Goal: Task Accomplishment & Management: Use online tool/utility

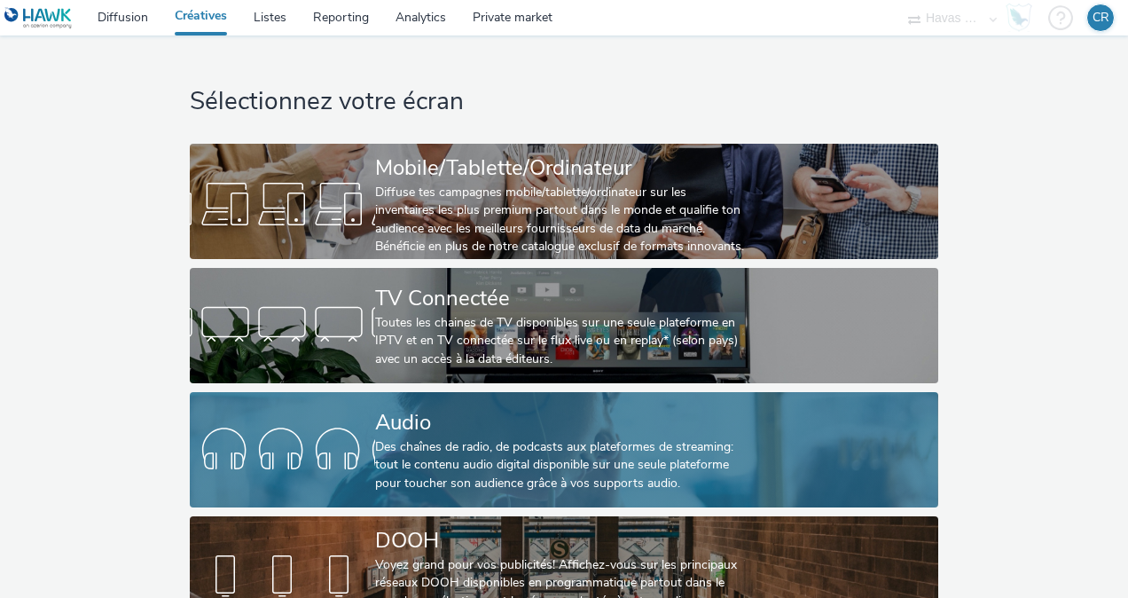
click at [495, 445] on div "Des chaînes de radio, de podcasts aux plateformes de streaming: tout le contenu…" at bounding box center [560, 465] width 371 height 54
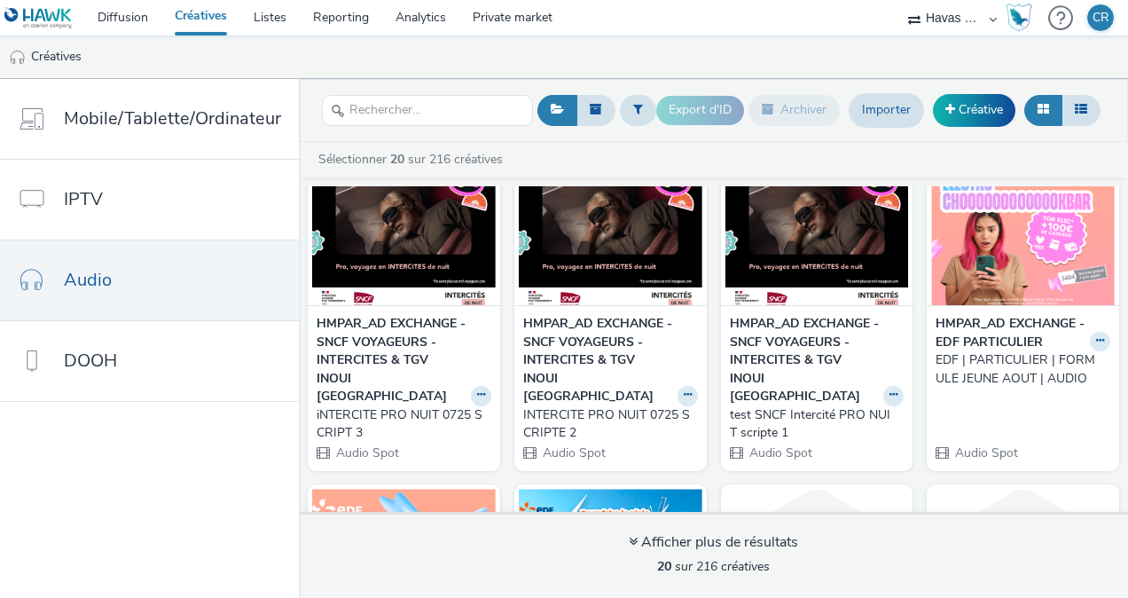
scroll to position [89, 0]
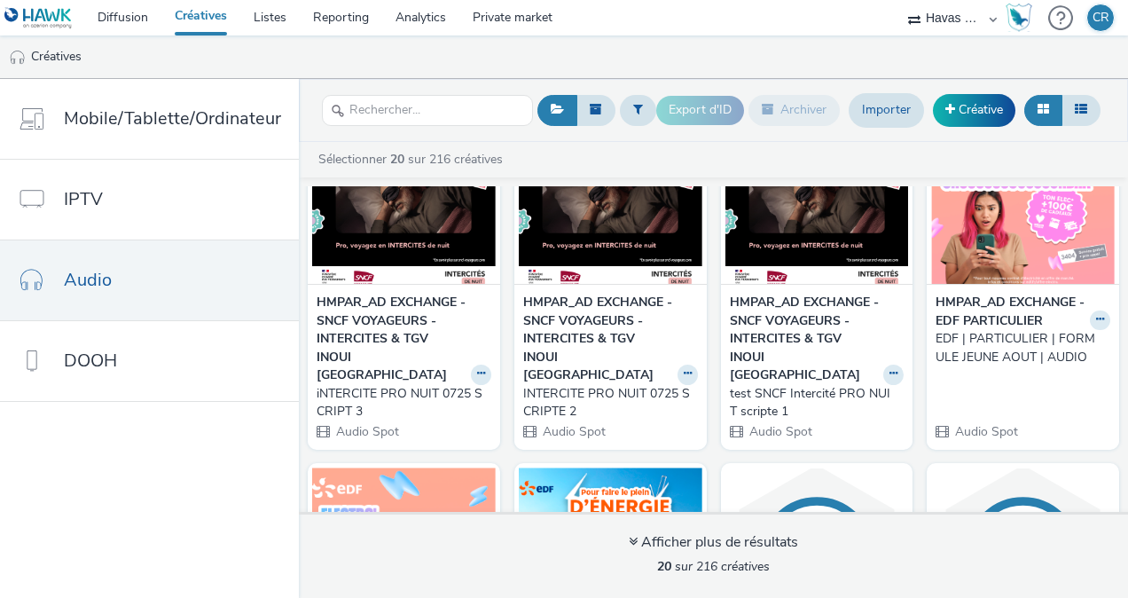
click at [974, 342] on div "EDF | PARTICULIER | FORMULE JEUNE AOUT | AUDIO" at bounding box center [1020, 348] width 168 height 36
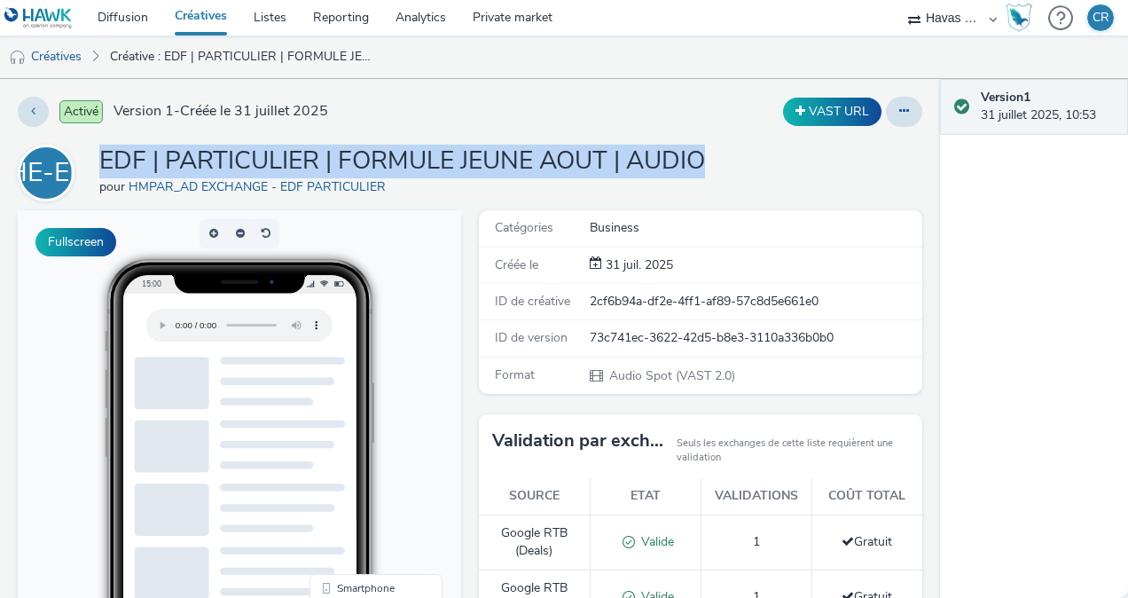
drag, startPoint x: 103, startPoint y: 154, endPoint x: 745, endPoint y: 161, distance: 642.3
click at [745, 161] on div "HE-EP EDF | PARTICULIER | FORMULE JEUNE AOUT | AUDIO pour HMPAR_AD EXCHANGE - E…" at bounding box center [470, 173] width 905 height 57
copy h1 "EDF | PARTICULIER | FORMULE JEUNE AOUT | AUDIO"
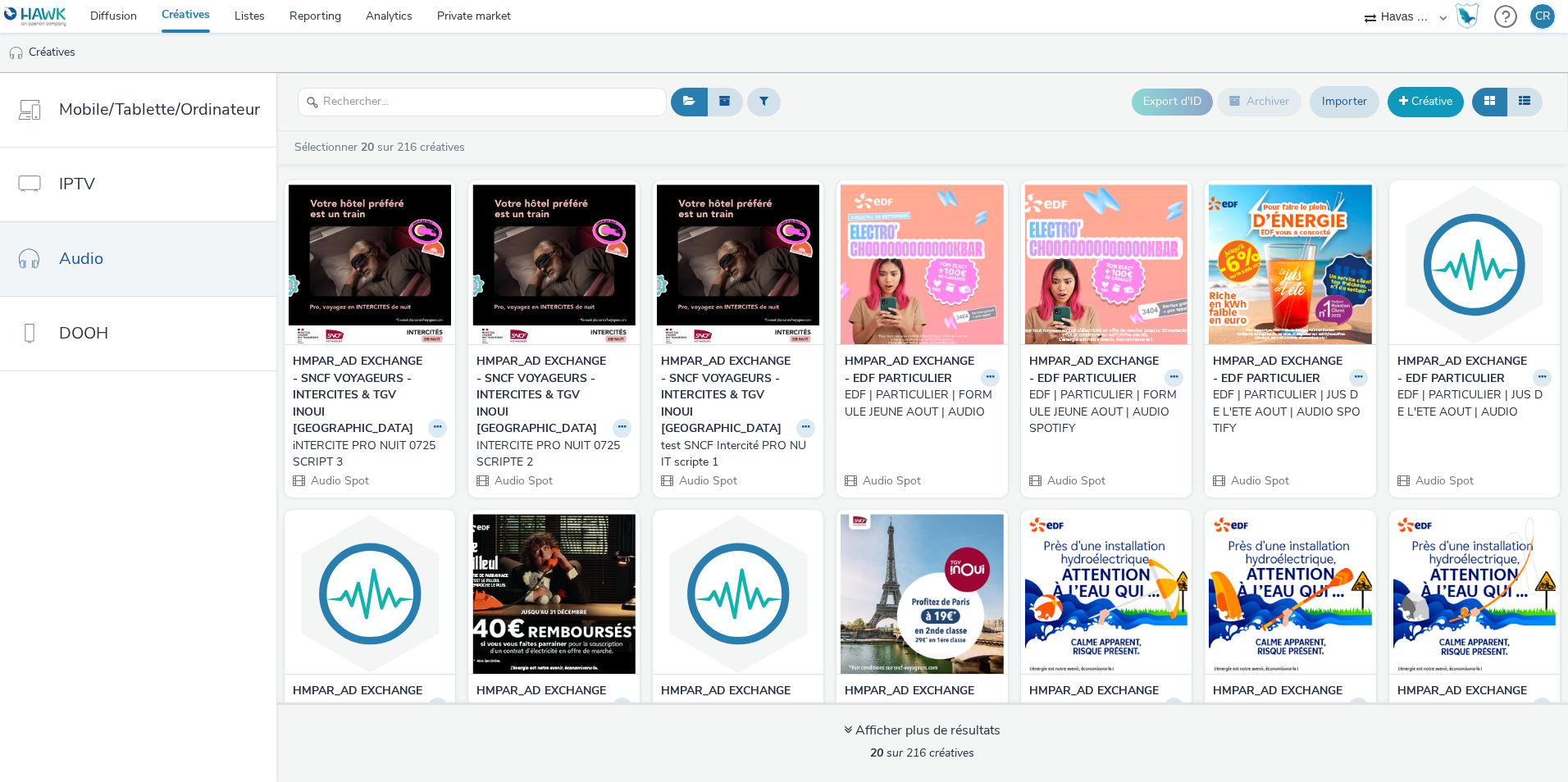
click at [1043, 101] on span at bounding box center [1404, 101] width 9 height 11
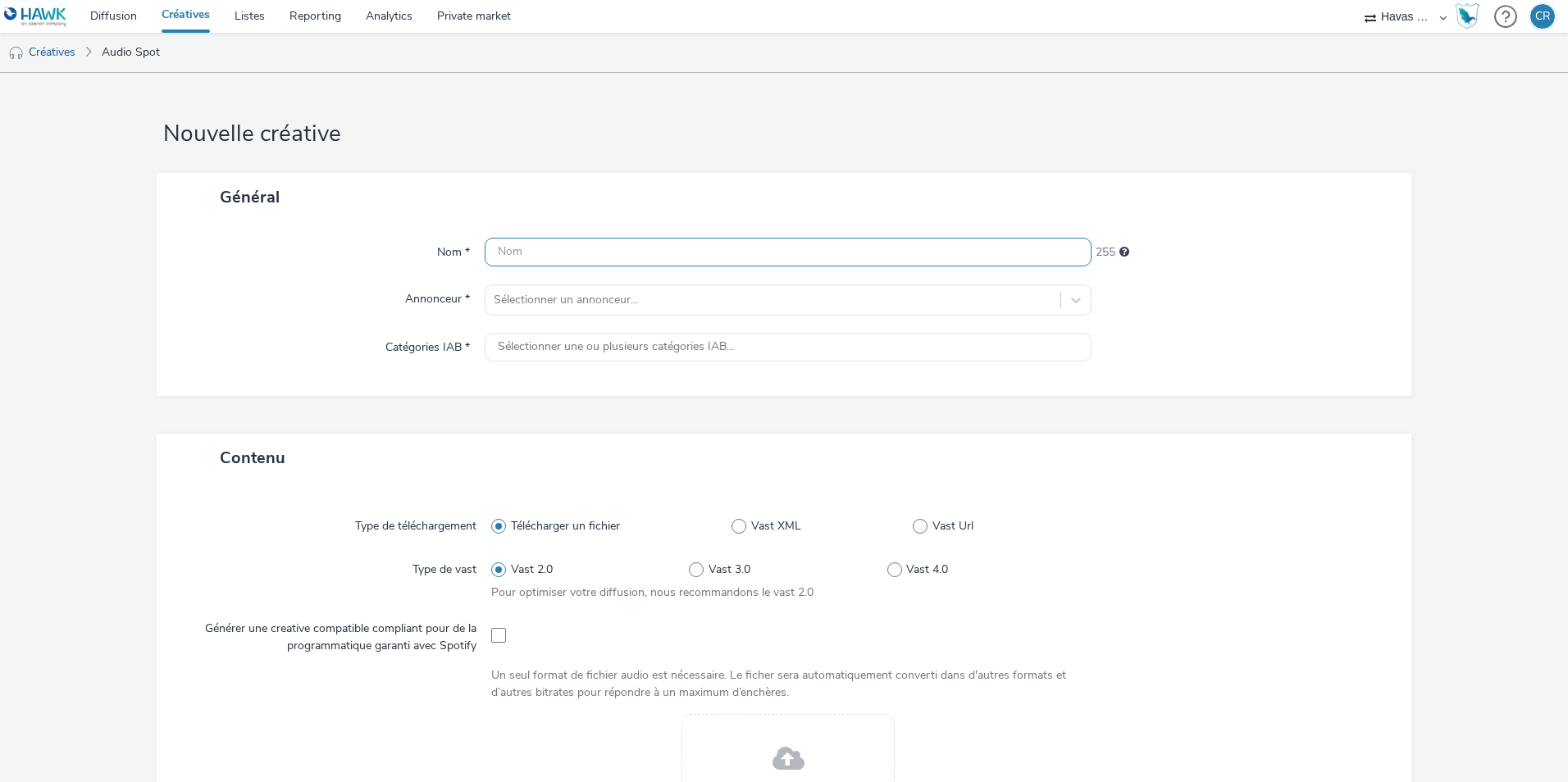
click at [570, 256] on input "text" at bounding box center [788, 251] width 607 height 29
paste input "EDF | PARTICULIER | FORMULE JEUNE AOUT | AUDIO"
drag, startPoint x: 697, startPoint y: 251, endPoint x: 606, endPoint y: 251, distance: 91.0
click at [606, 251] on input "EDF | PARTICULIER | FORMULE JEUNE AOUT | AUDIO" at bounding box center [788, 251] width 607 height 29
type input "EDF | PARTICULIER | AVENGERS AOUT | AUDIO"
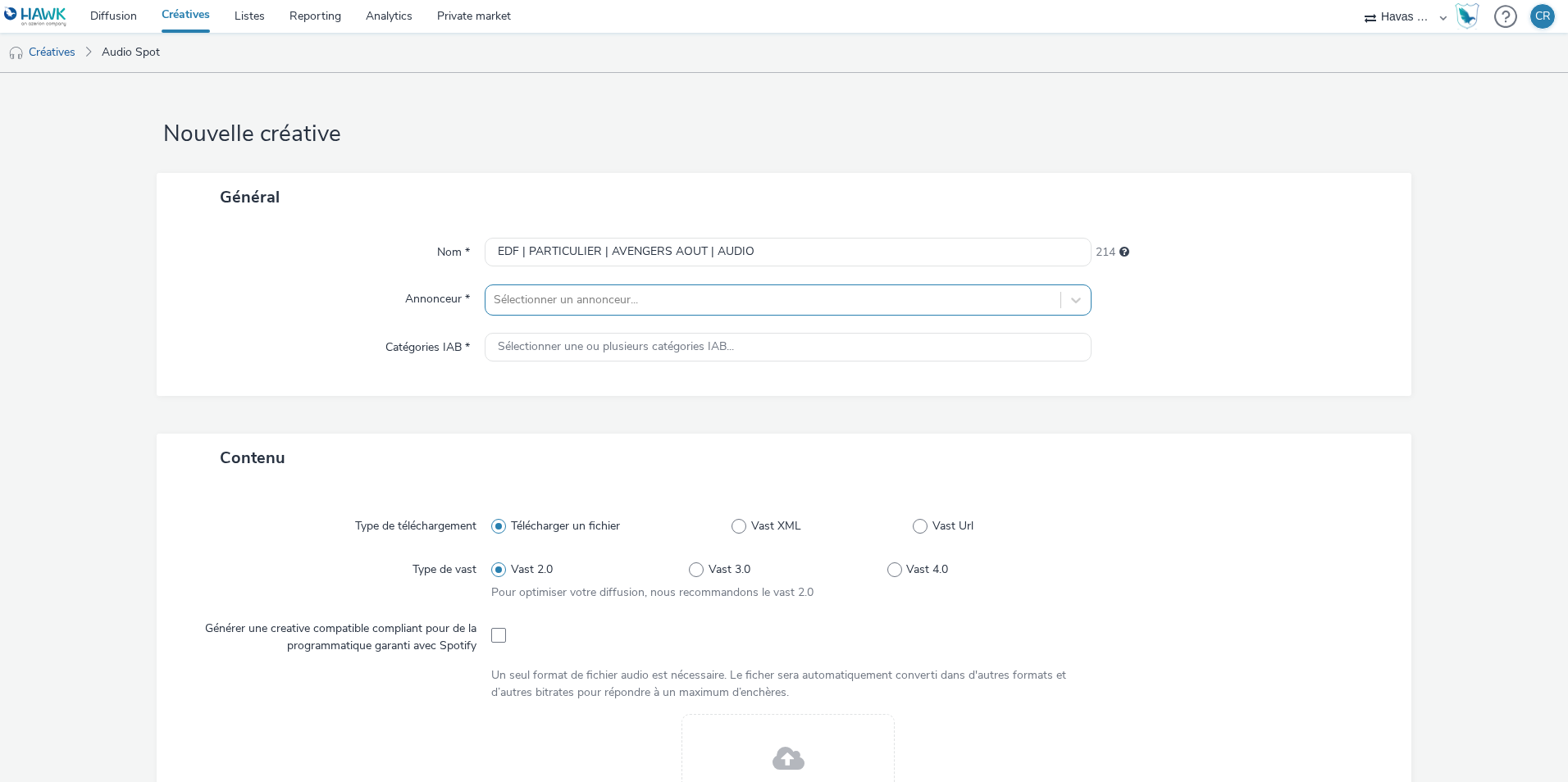
click at [662, 310] on div at bounding box center [773, 299] width 558 height 19
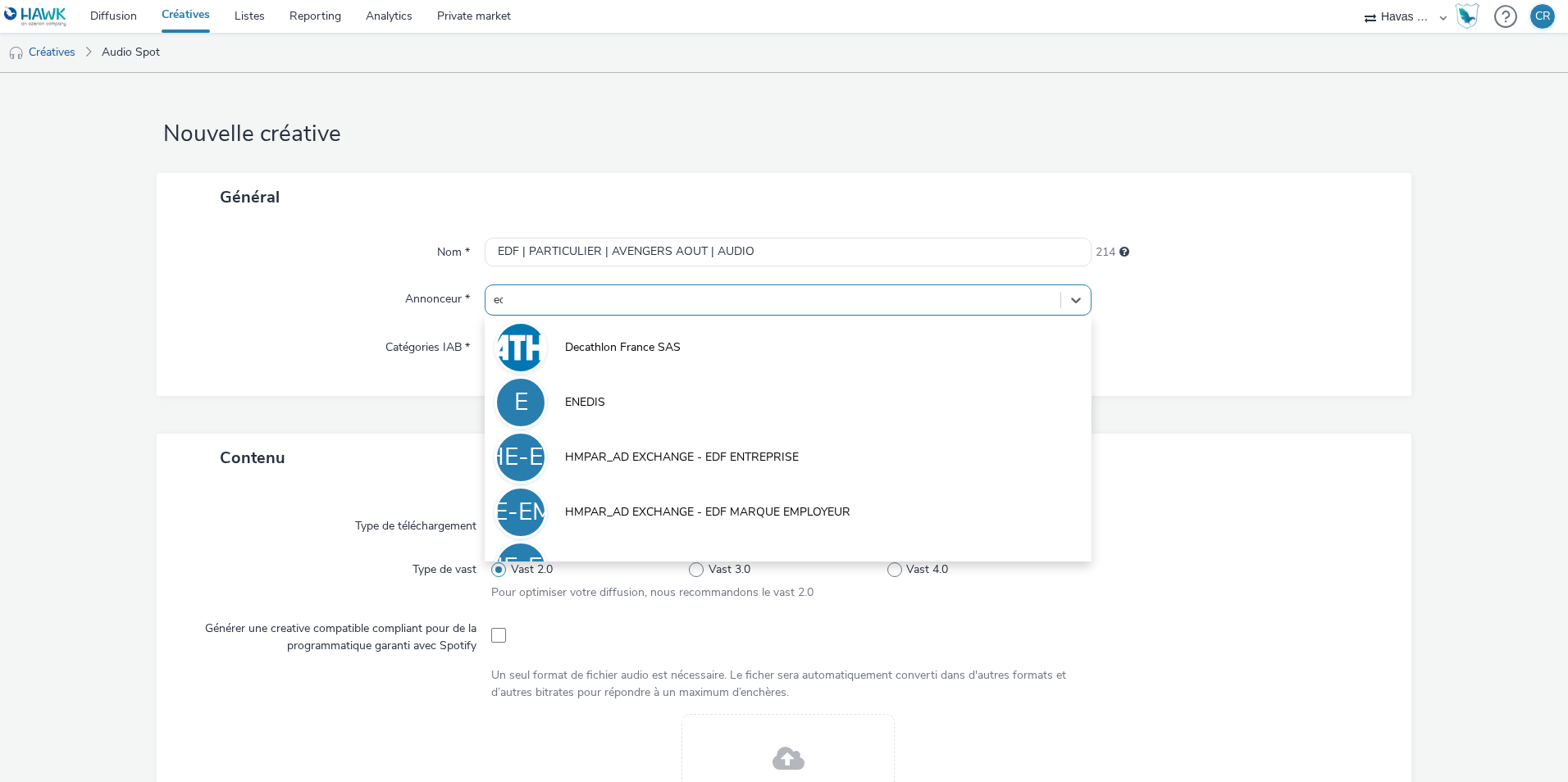
type input "edf"
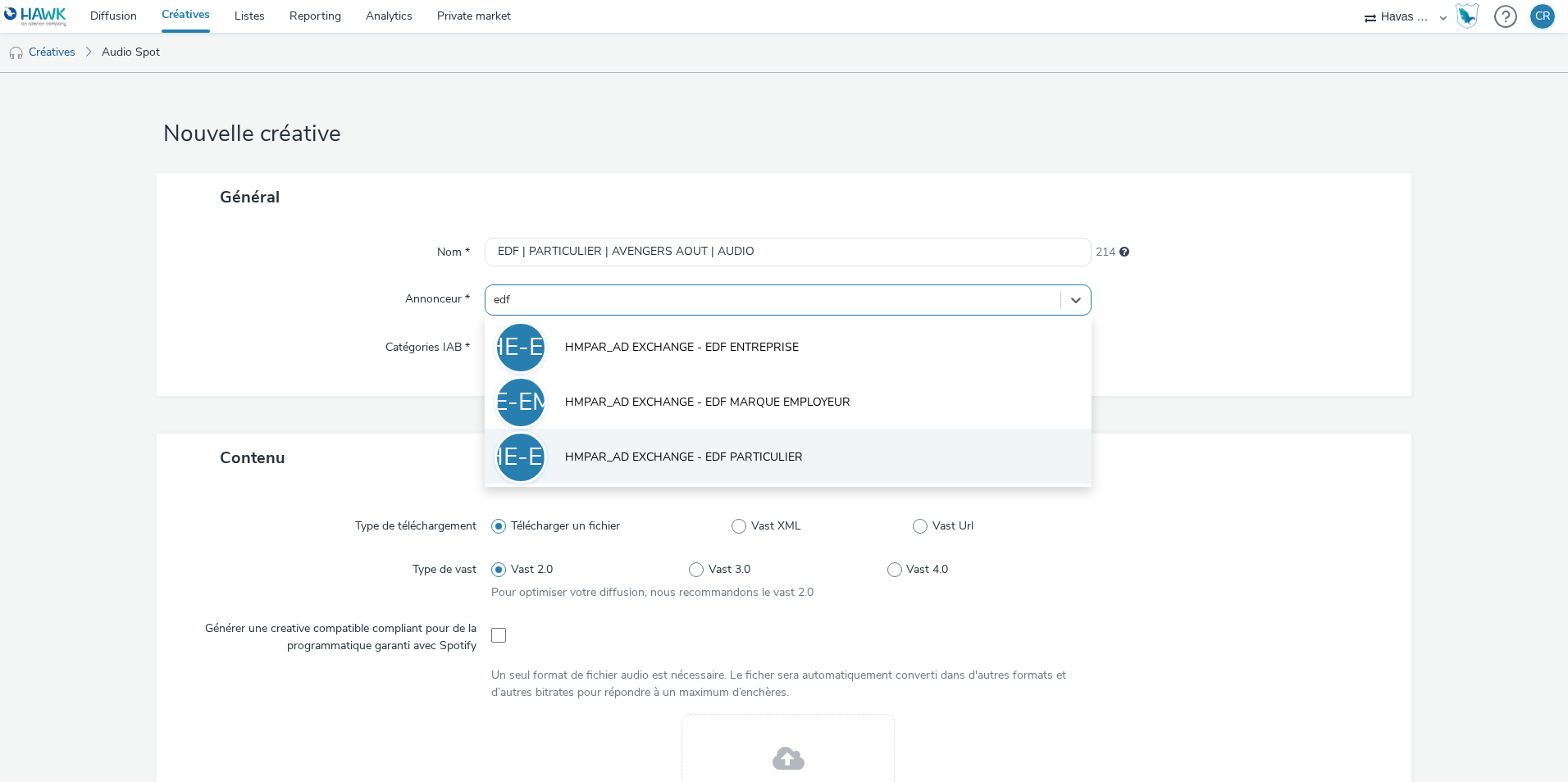
click at [690, 444] on li "HE-EP HMPAR_AD EXCHANGE - EDF PARTICULIER" at bounding box center [788, 456] width 607 height 55
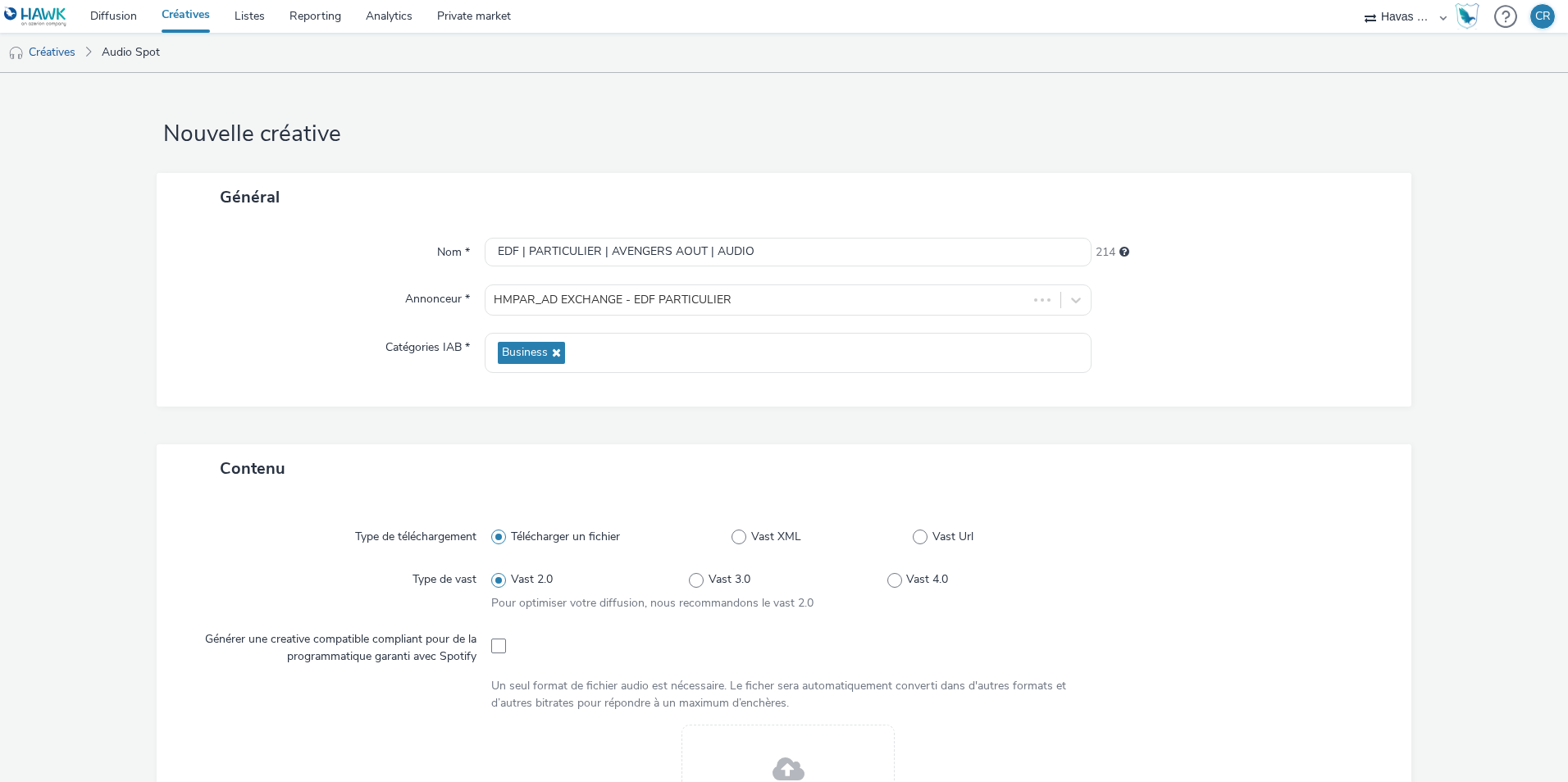
click at [1043, 535] on div at bounding box center [1233, 537] width 297 height 30
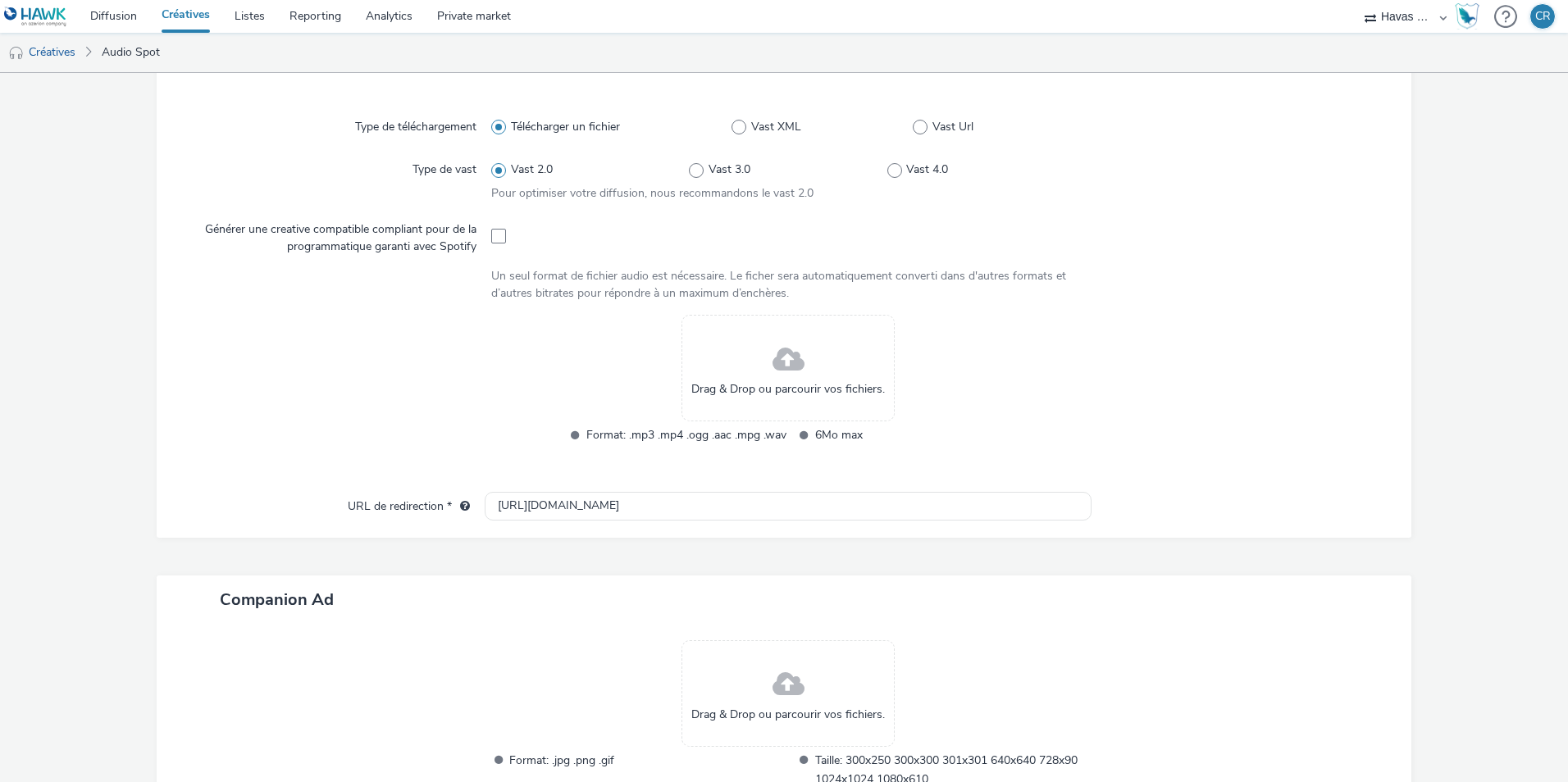
scroll to position [533, 0]
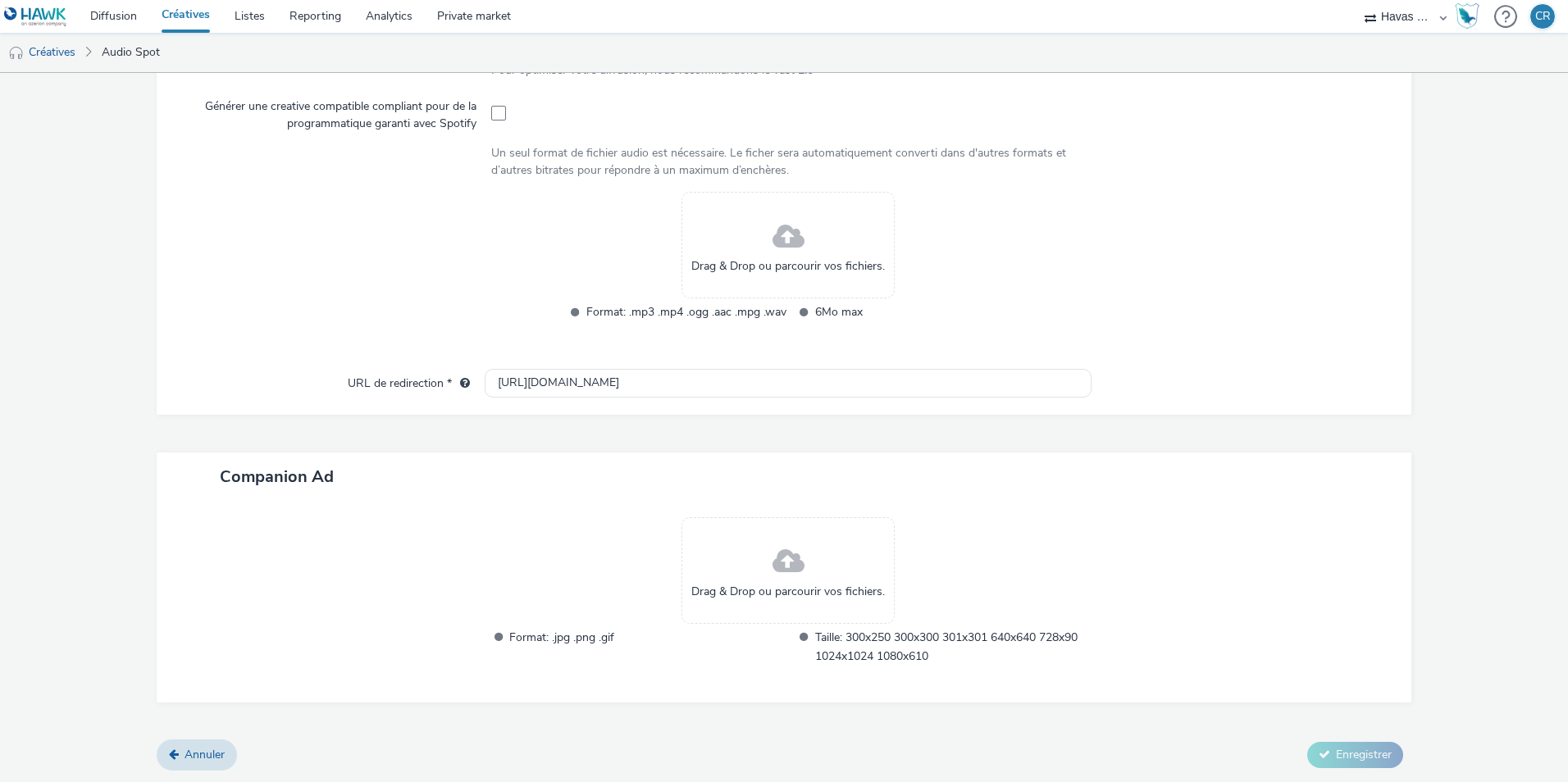
click at [404, 532] on div at bounding box center [328, 603] width 312 height 170
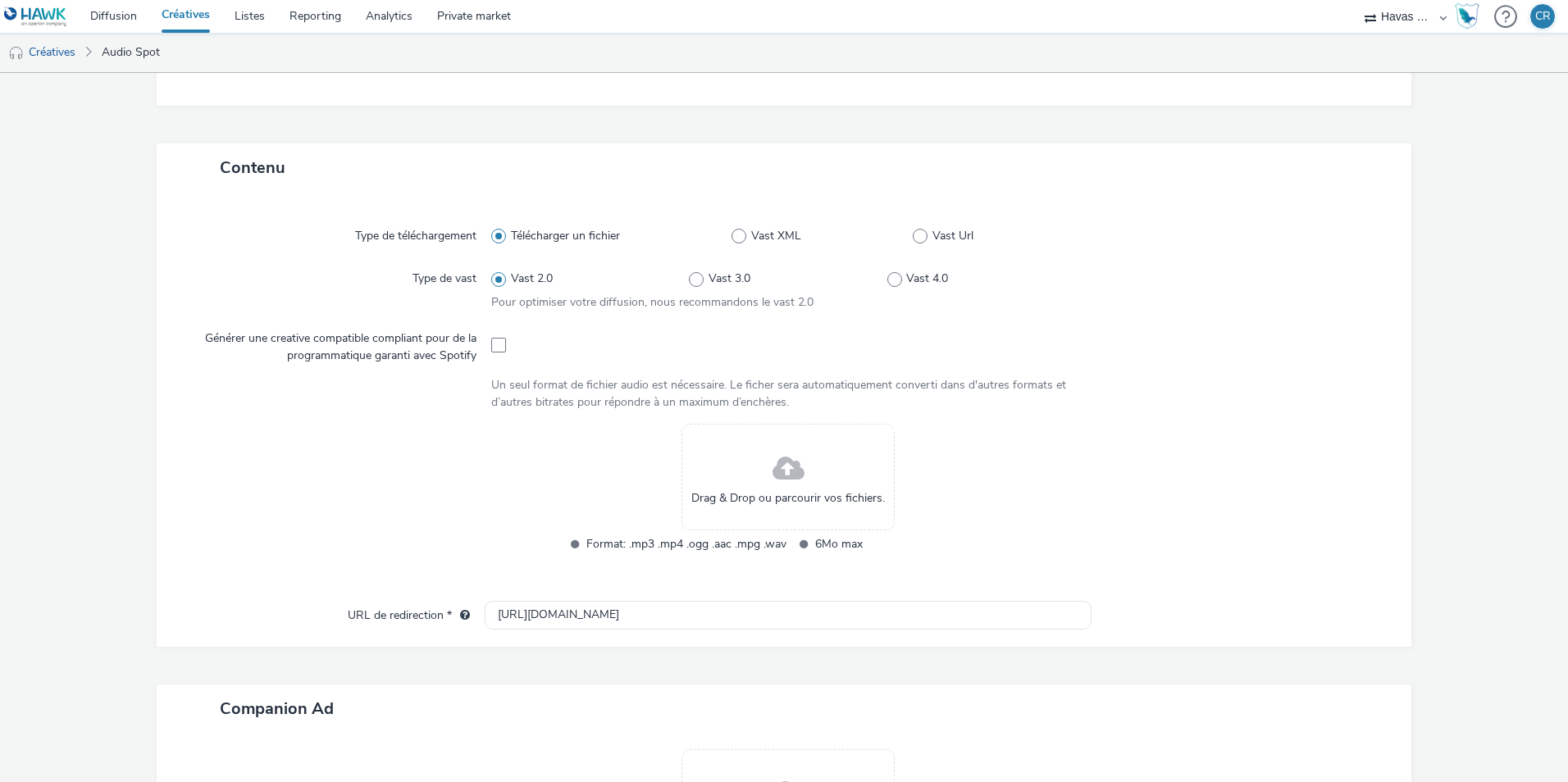
scroll to position [328, 0]
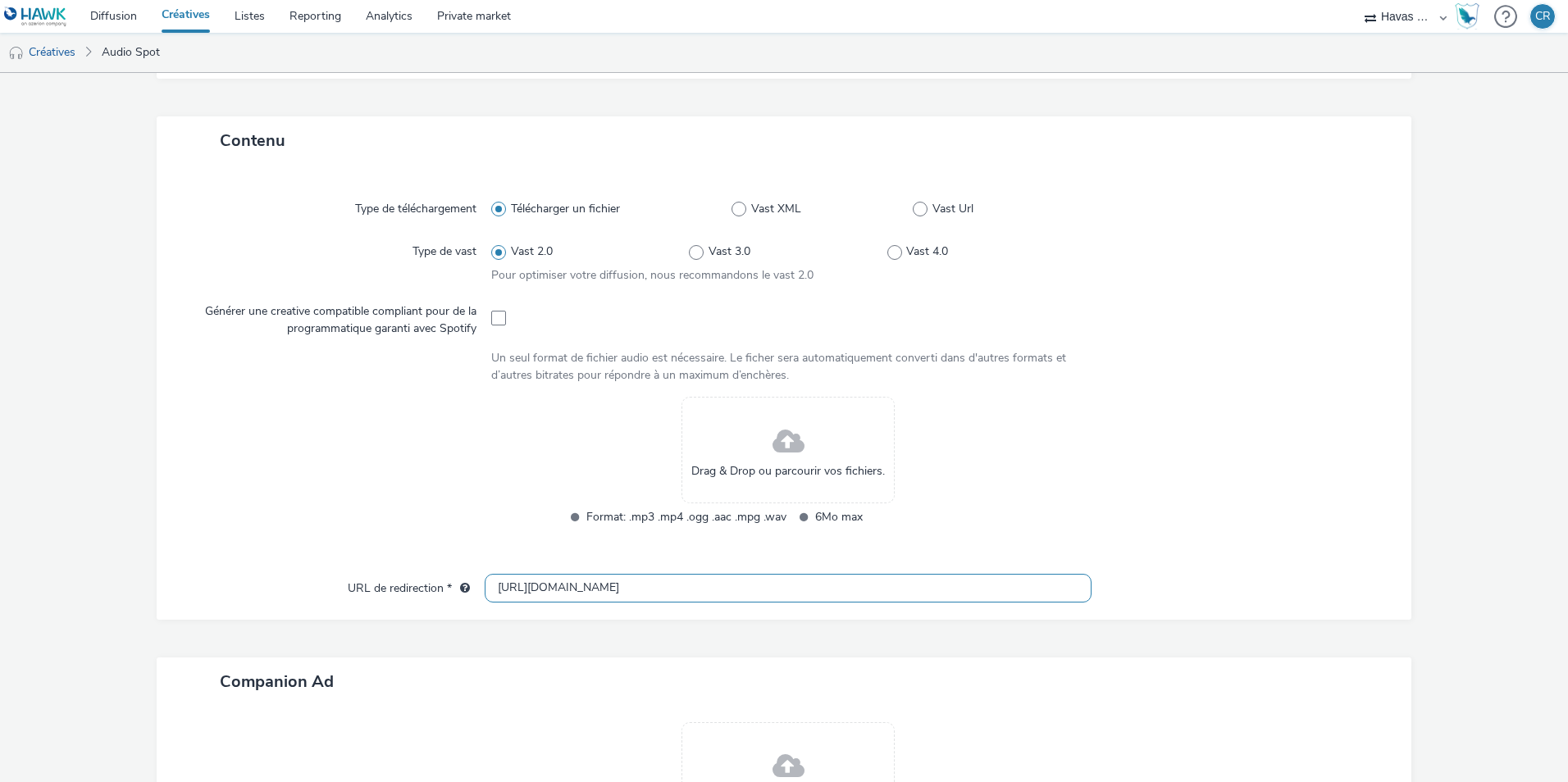
click at [618, 552] on input "[URL][DOMAIN_NAME]" at bounding box center [788, 588] width 607 height 29
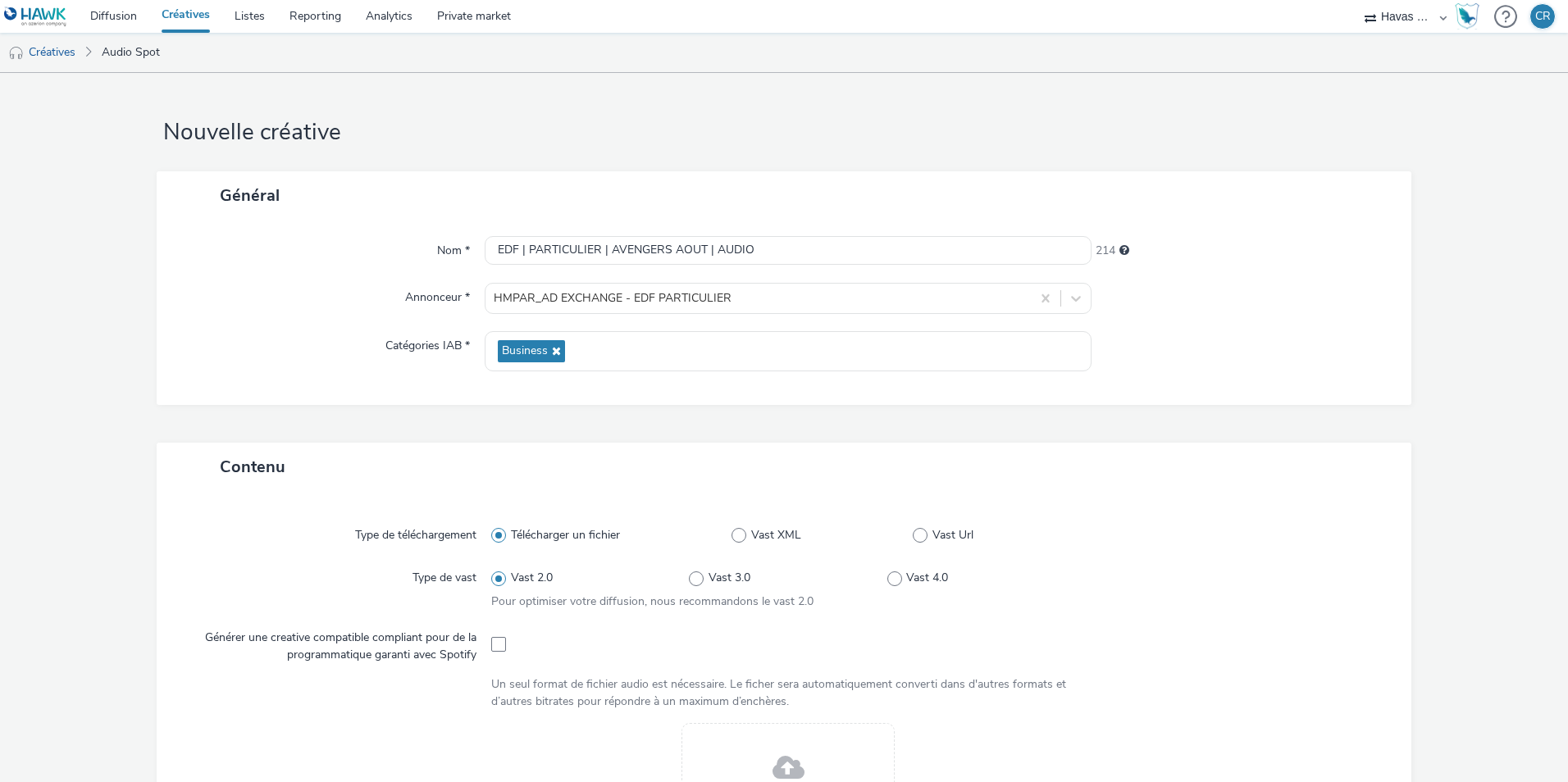
scroll to position [0, 0]
click at [786, 252] on input "EDF | PARTICULIER | AVENGERS AOUT | AUDIO" at bounding box center [788, 251] width 607 height 29
click at [714, 250] on input "EDF | PARTICULIER | AVENGERS AOUT | AUDIO" at bounding box center [788, 251] width 607 height 29
click at [1043, 350] on div at bounding box center [1243, 352] width 303 height 40
click at [746, 253] on input "EDF | PARTICULIER | AVENGERS AOUT | 100% AUDIO" at bounding box center [788, 251] width 607 height 29
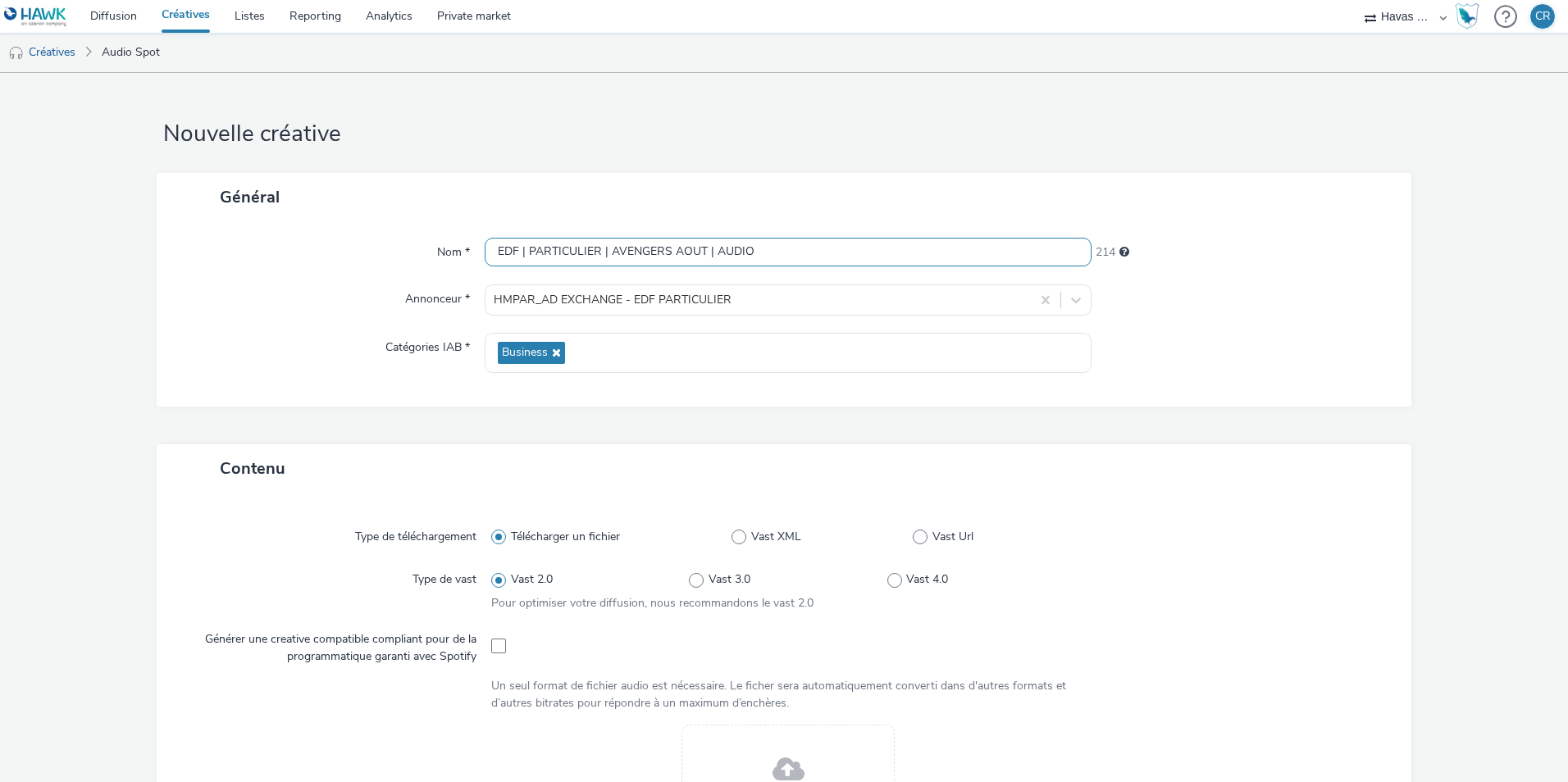
click at [854, 257] on input "EDF | PARTICULIER | AVENGERS AOUT | AUDIO" at bounding box center [788, 251] width 607 height 29
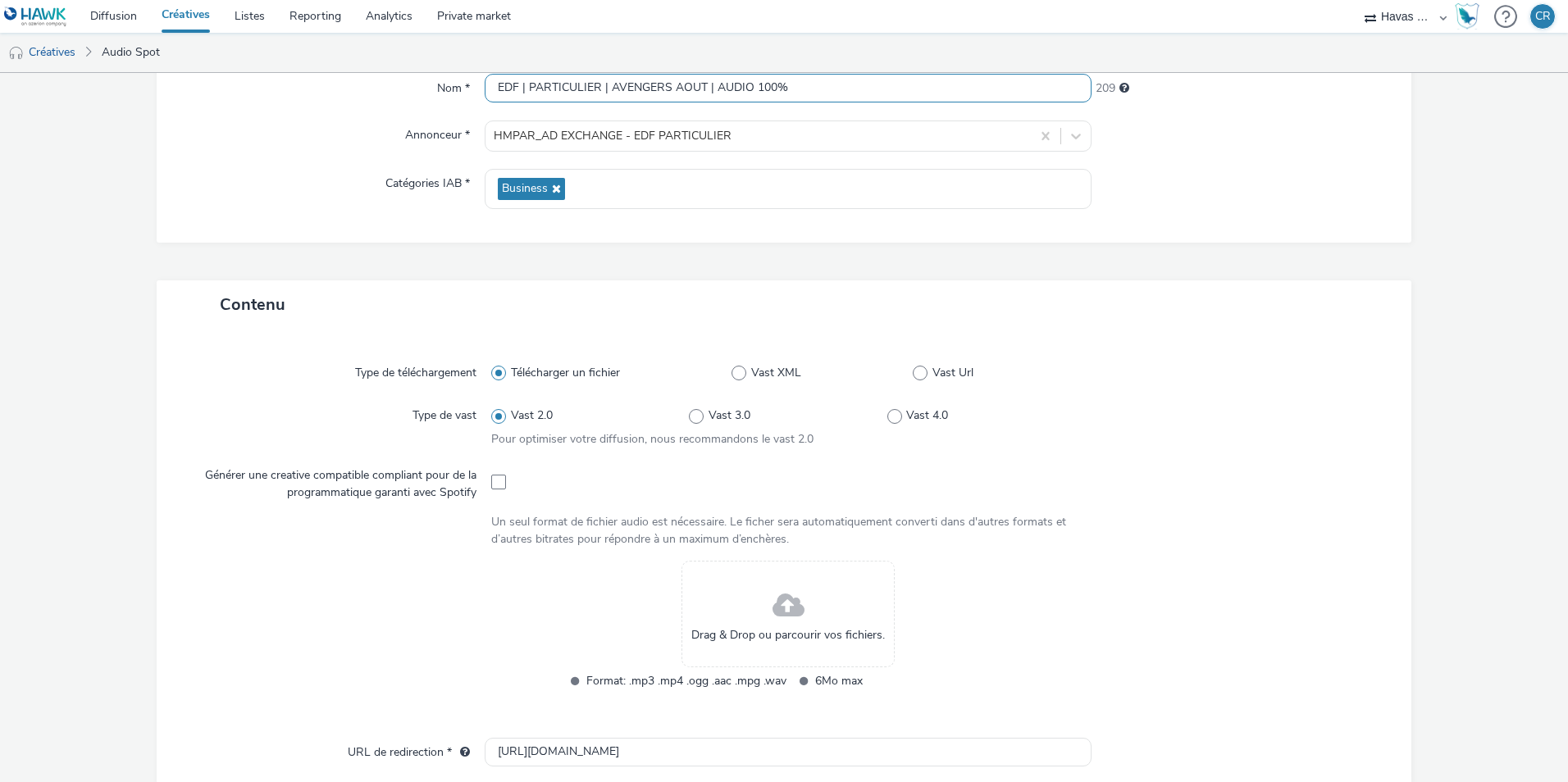
scroll to position [246, 0]
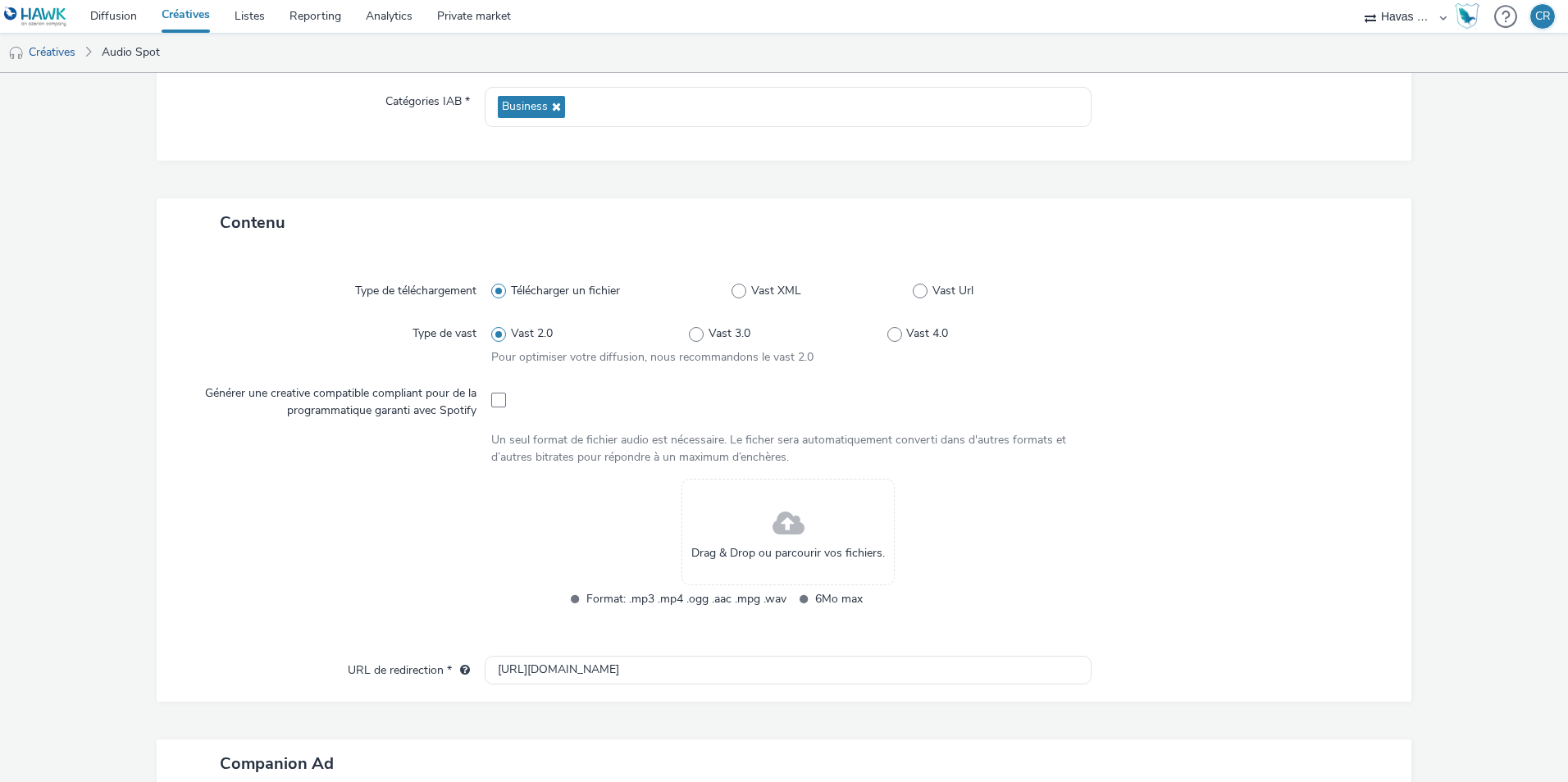
type input "EDF | PARTICULIER | AVENGERS AOUT | AUDIO 100%"
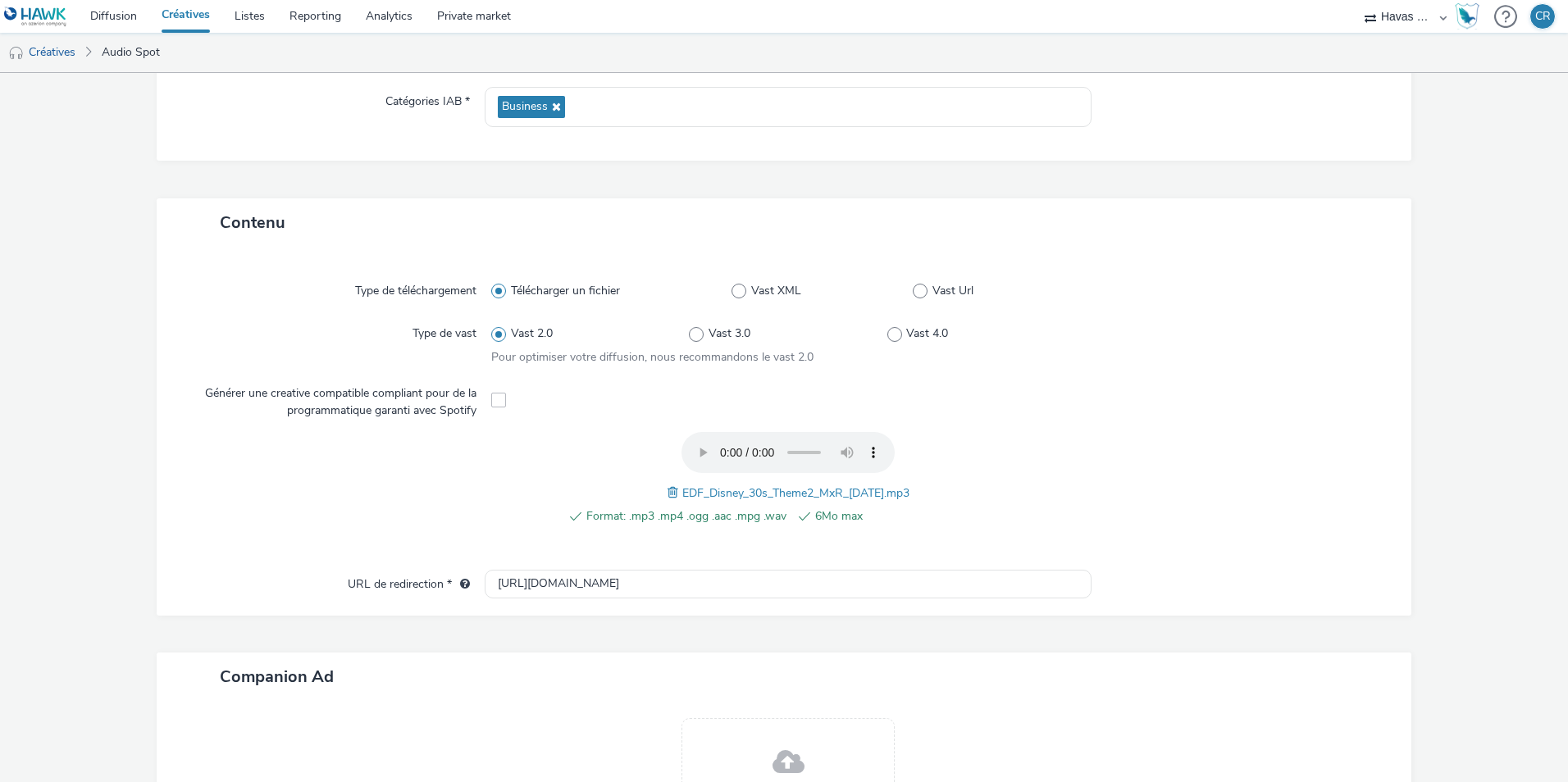
click at [1043, 483] on div at bounding box center [1233, 488] width 297 height 111
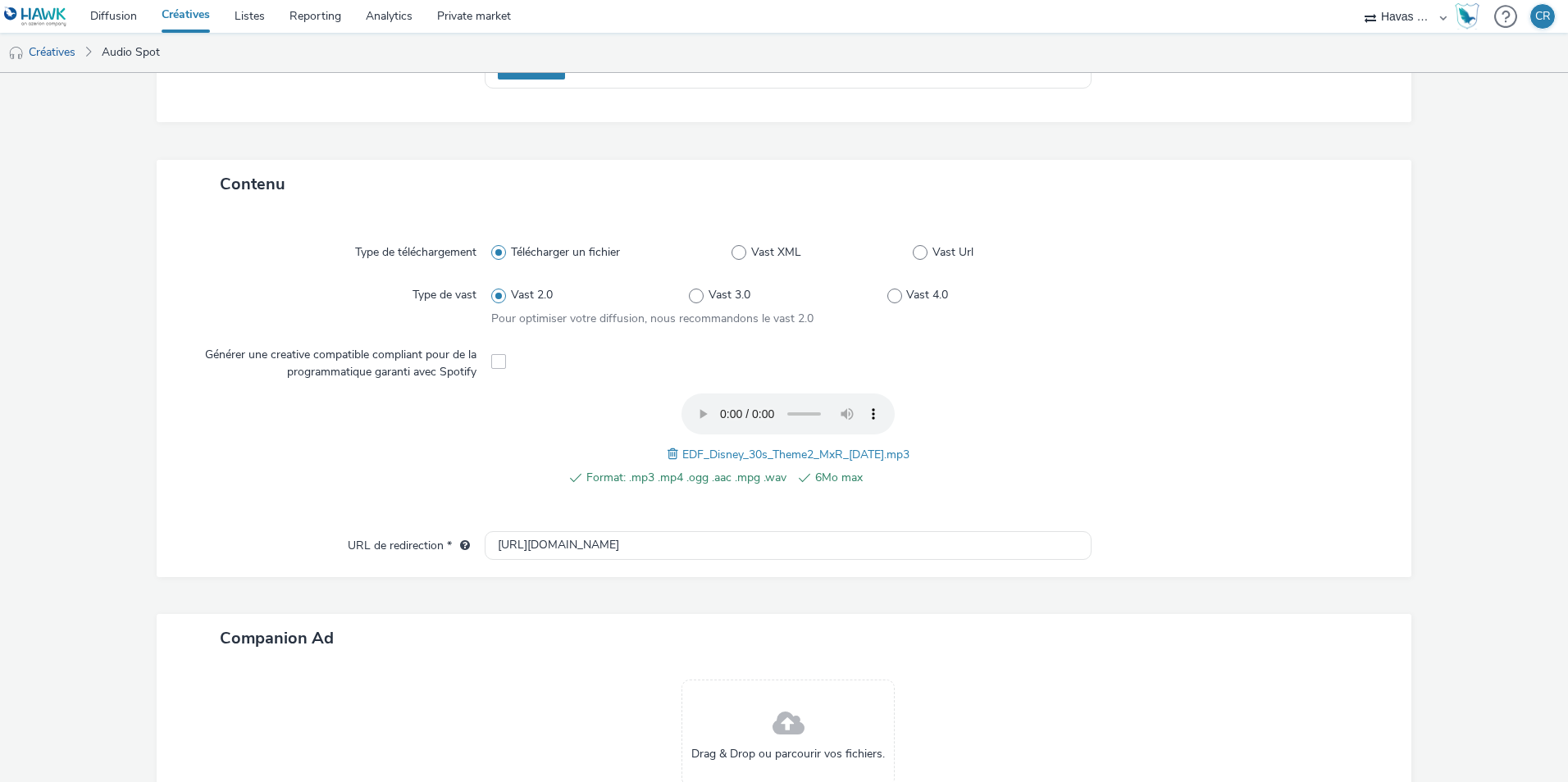
scroll to position [283, 0]
click at [1014, 445] on div "Format: .mp3 .mp4 .ogg .aac .mpg .wav 6Mo max EDF_Disney_30s_Theme2_MxR_[DATE].…" at bounding box center [788, 451] width 594 height 111
click at [668, 457] on span at bounding box center [675, 457] width 15 height 18
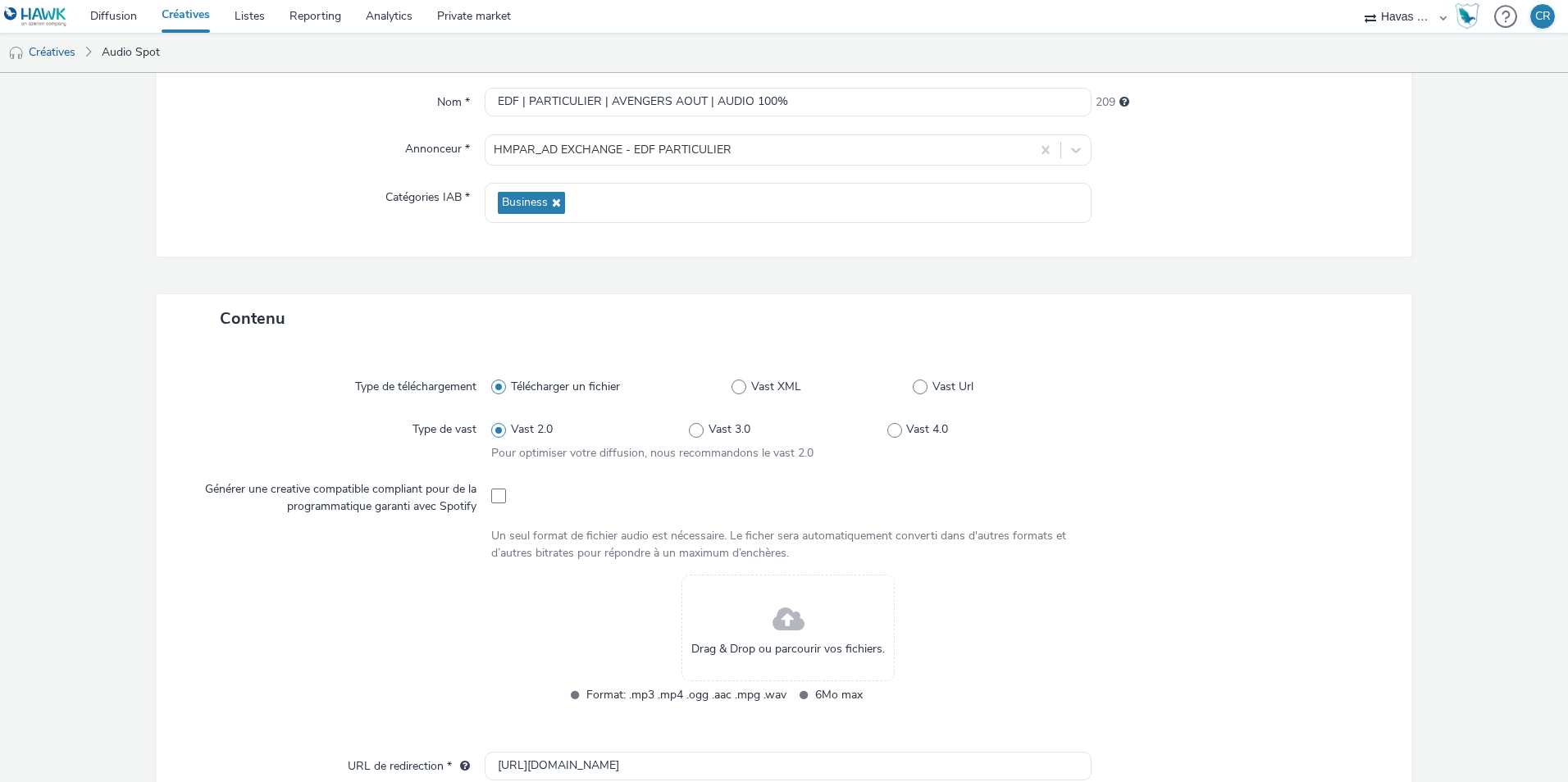
scroll to position [0, 0]
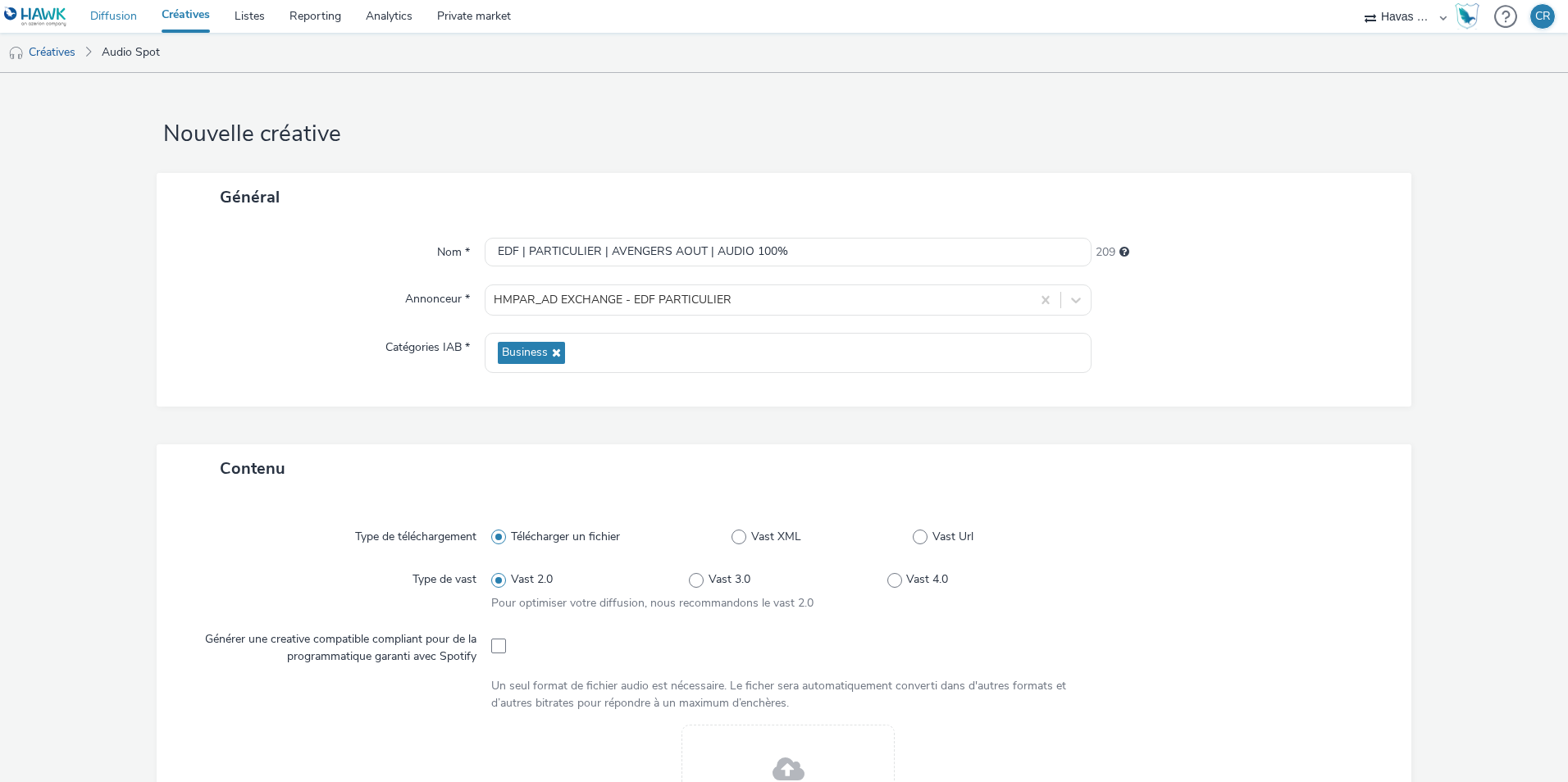
click at [98, 18] on link "Diffusion" at bounding box center [113, 16] width 71 height 32
